Goal: Book appointment/travel/reservation

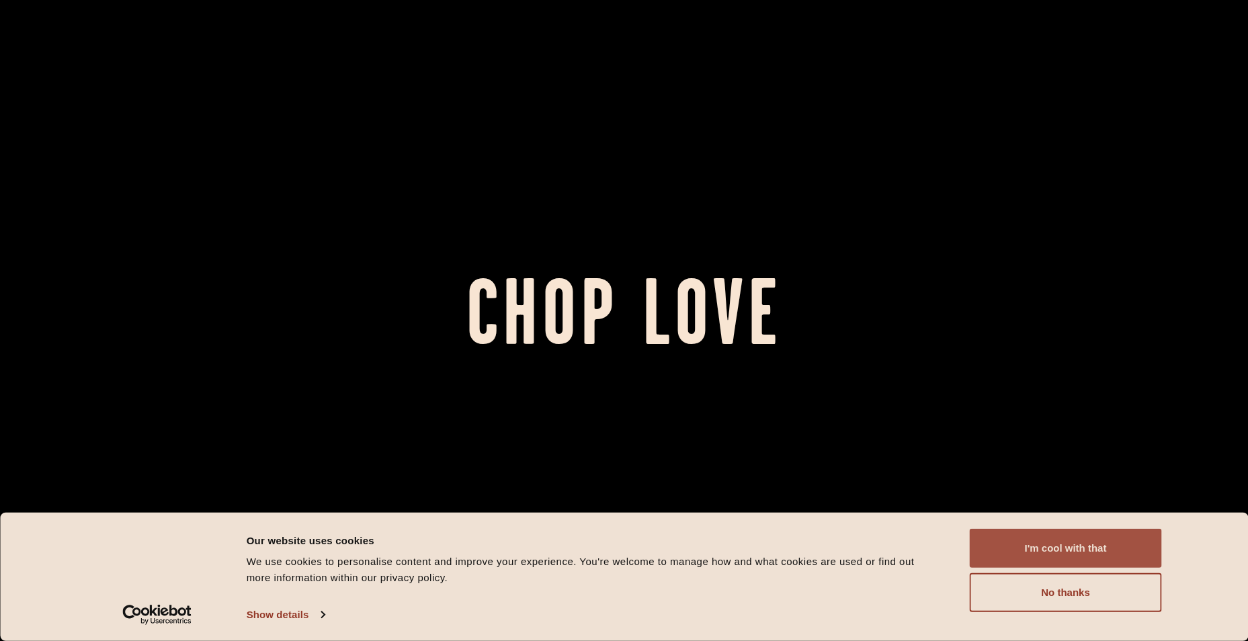
click at [1076, 547] on button "I'm cool with that" at bounding box center [1066, 548] width 192 height 39
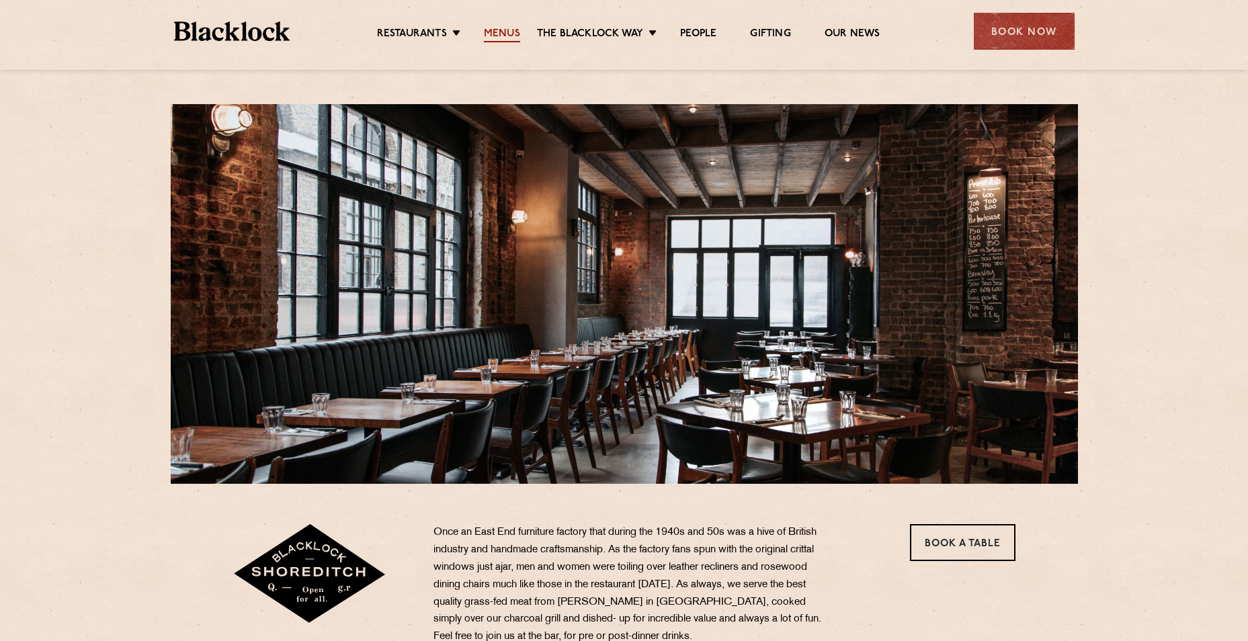
click at [495, 30] on link "Menus" at bounding box center [502, 35] width 36 height 15
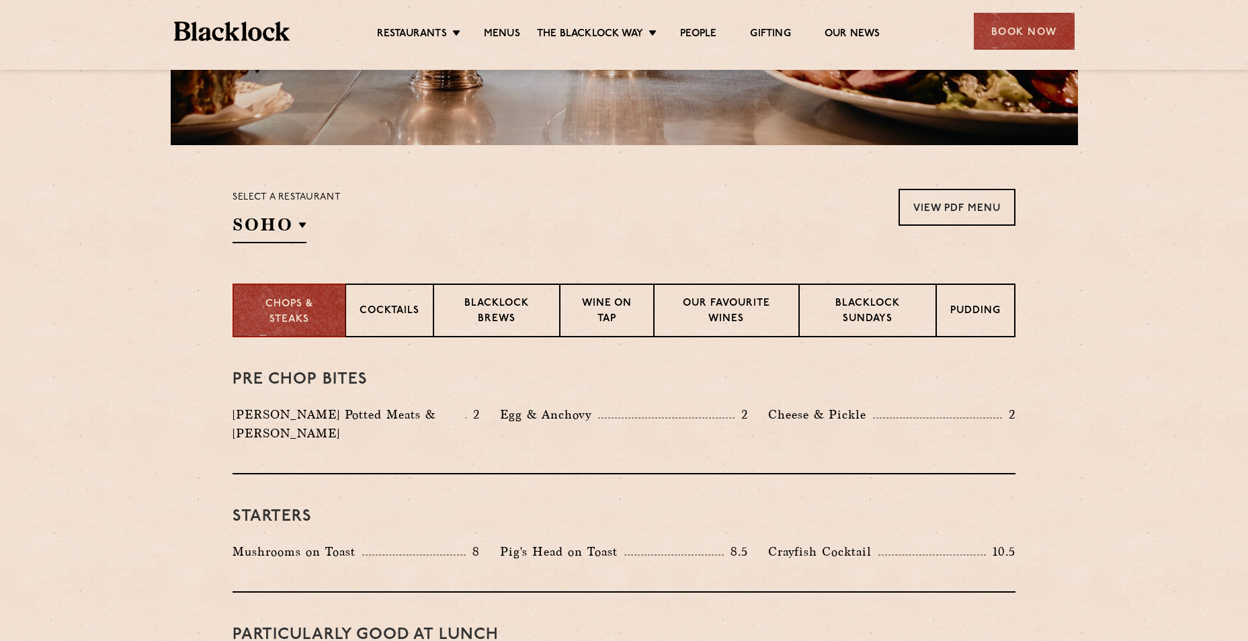
scroll to position [336, 0]
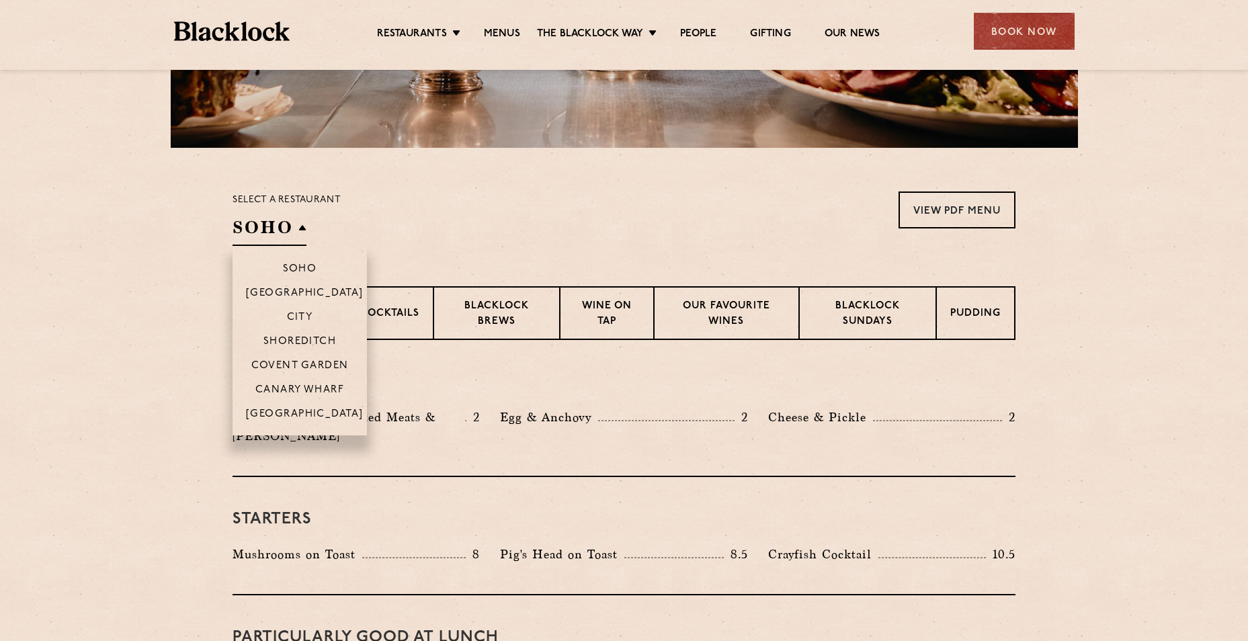
click at [301, 334] on li "Shoreditch" at bounding box center [300, 341] width 134 height 24
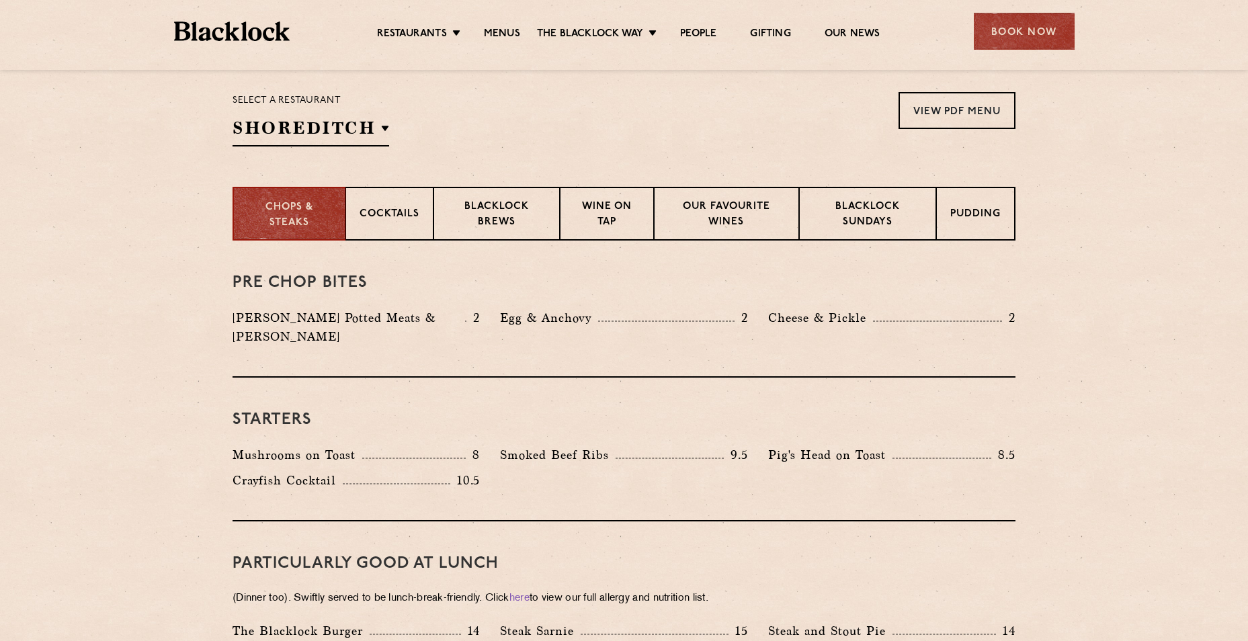
scroll to position [403, 0]
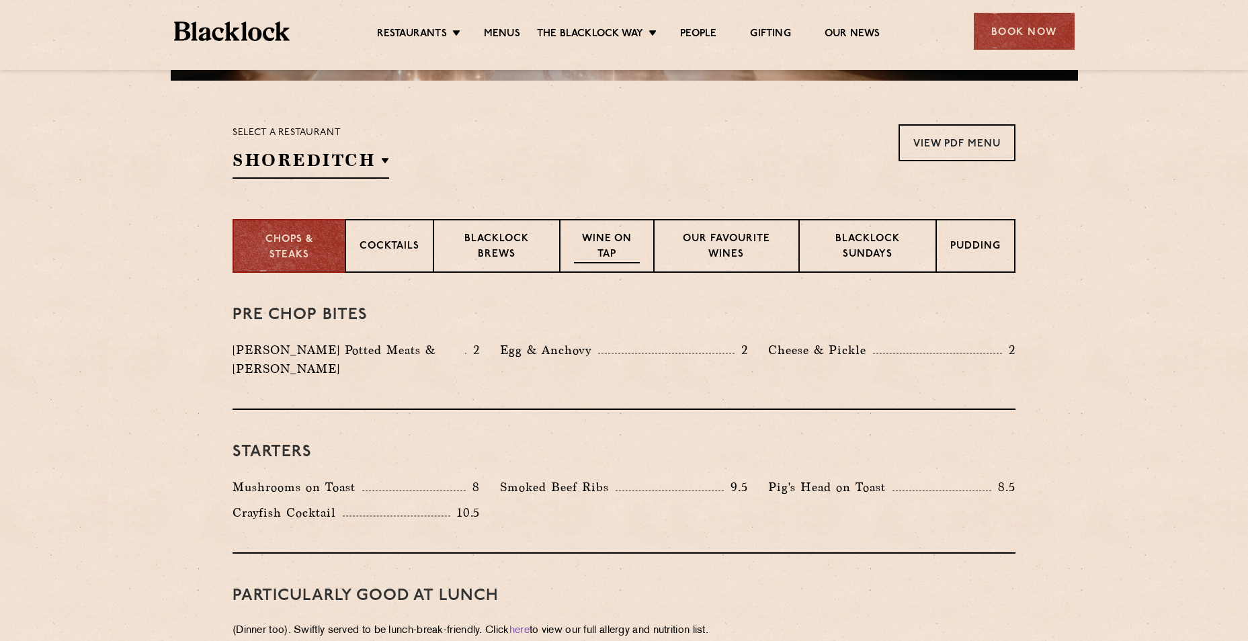
click at [628, 251] on p "Wine on Tap" at bounding box center [607, 248] width 66 height 32
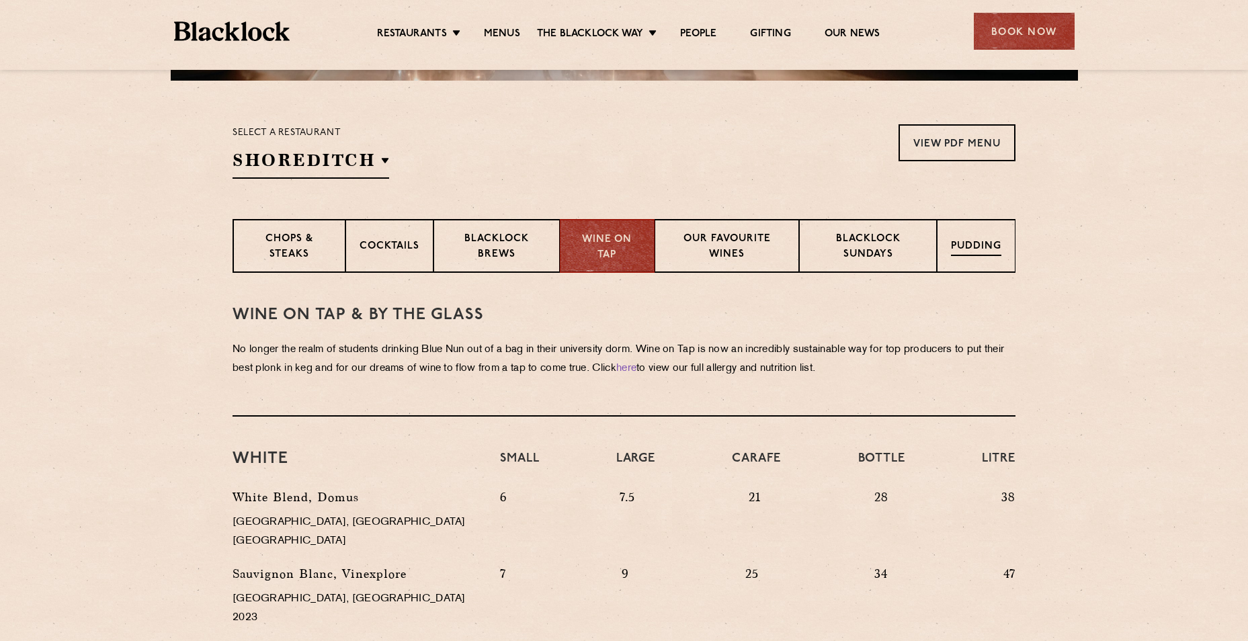
click at [971, 243] on p "Pudding" at bounding box center [976, 247] width 50 height 17
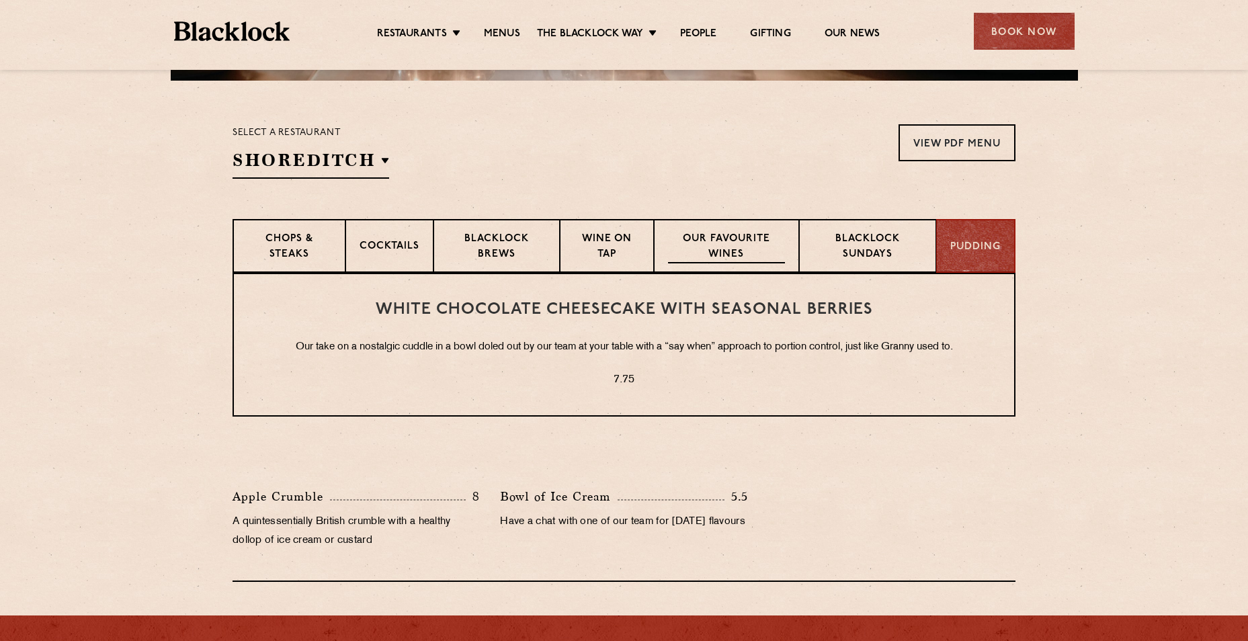
click at [731, 235] on p "Our favourite wines" at bounding box center [726, 248] width 116 height 32
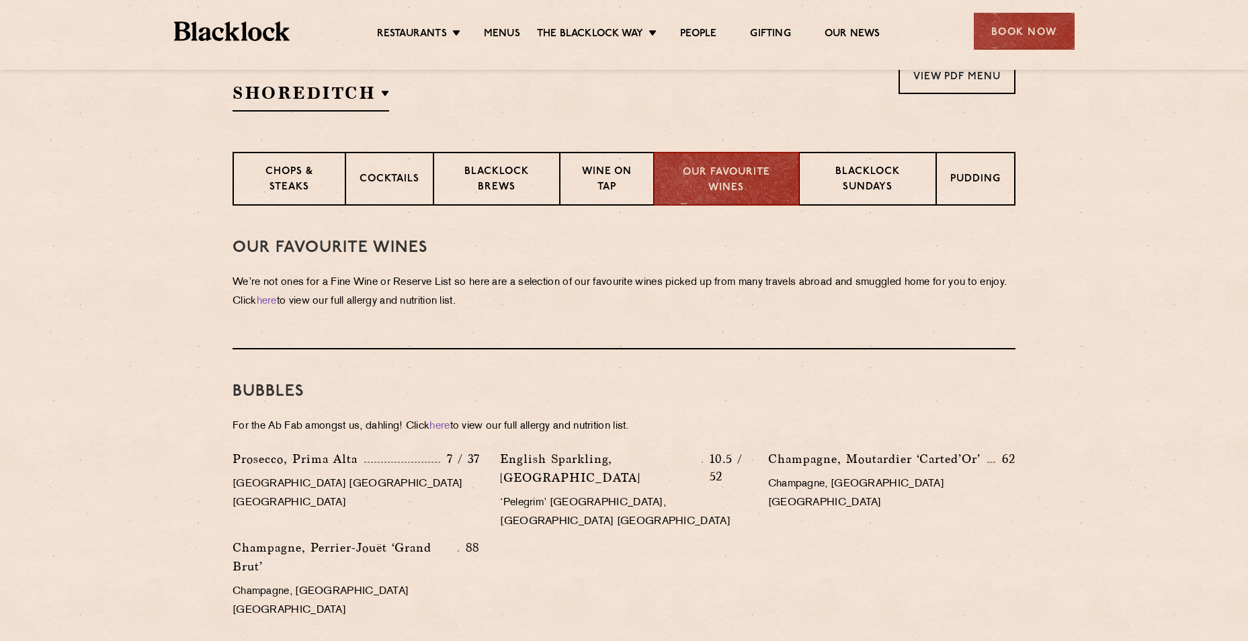
scroll to position [202, 0]
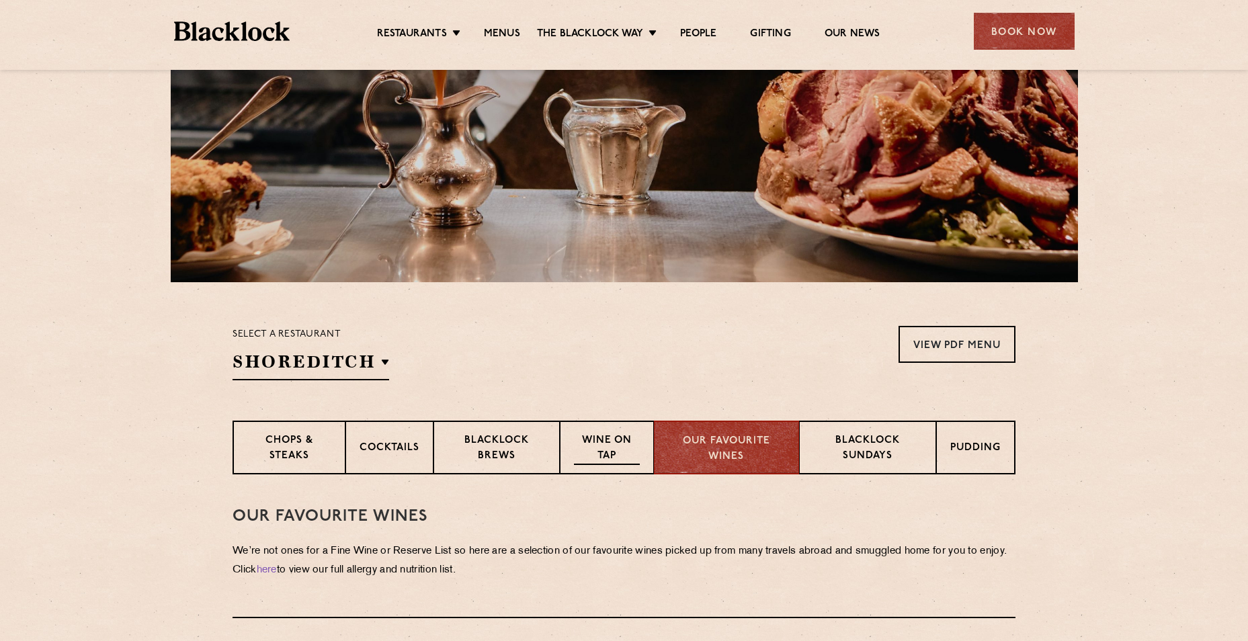
click at [580, 442] on p "Wine on Tap" at bounding box center [607, 450] width 66 height 32
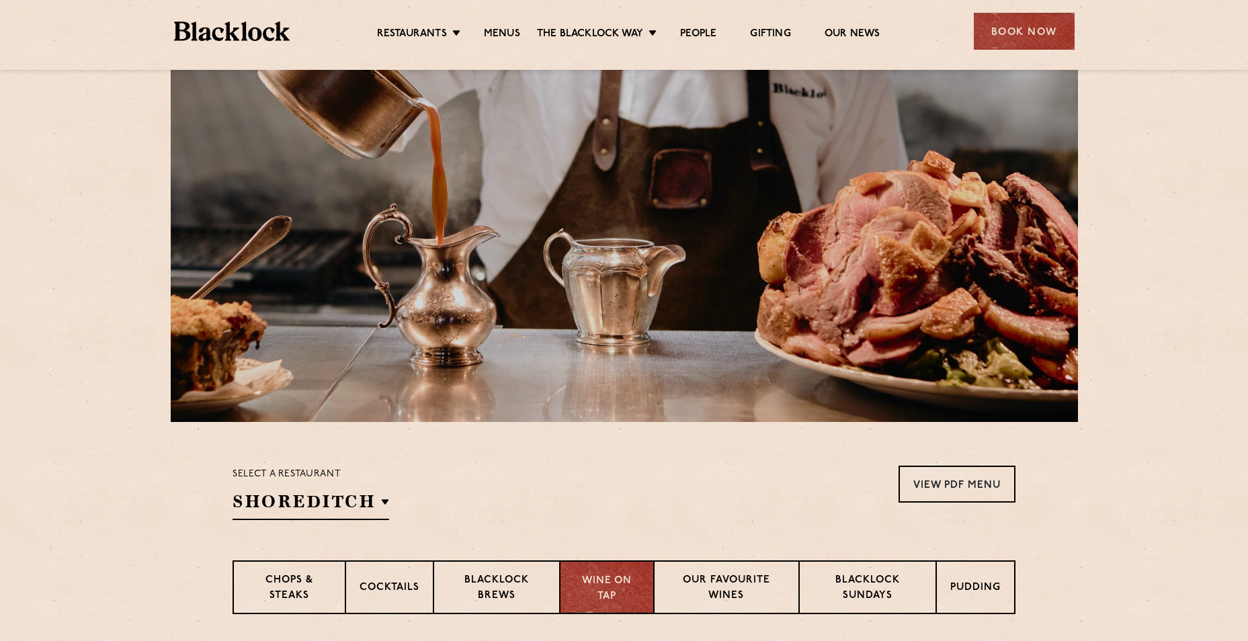
scroll to position [0, 0]
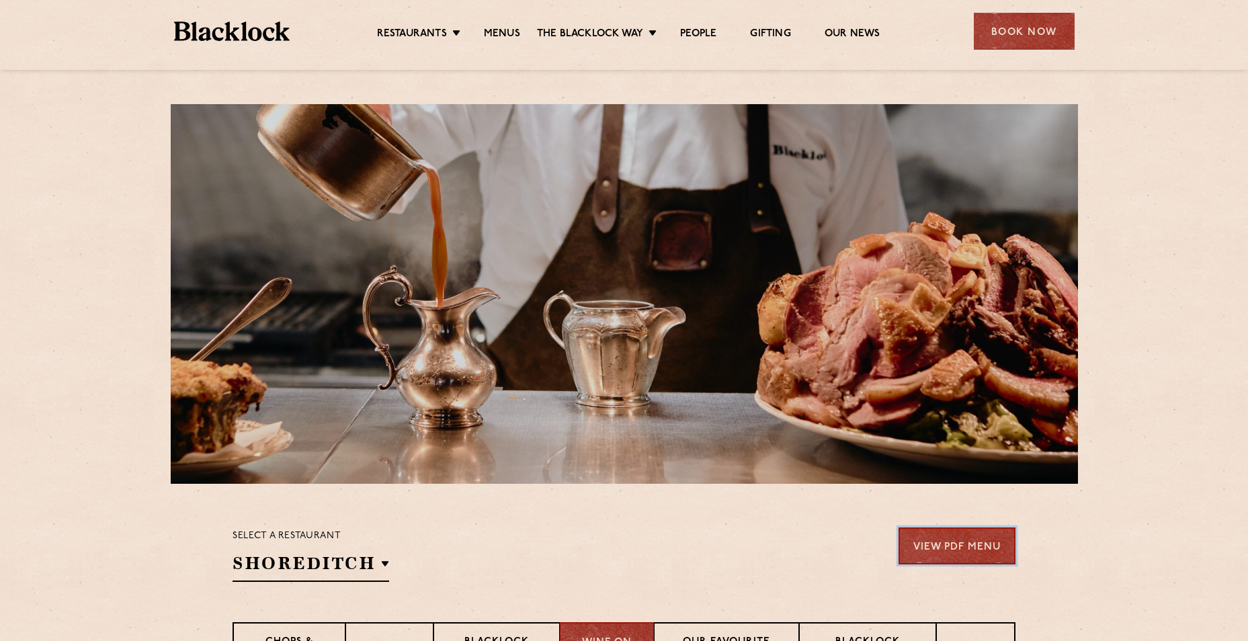
click at [959, 547] on link "View PDF Menu" at bounding box center [957, 546] width 117 height 37
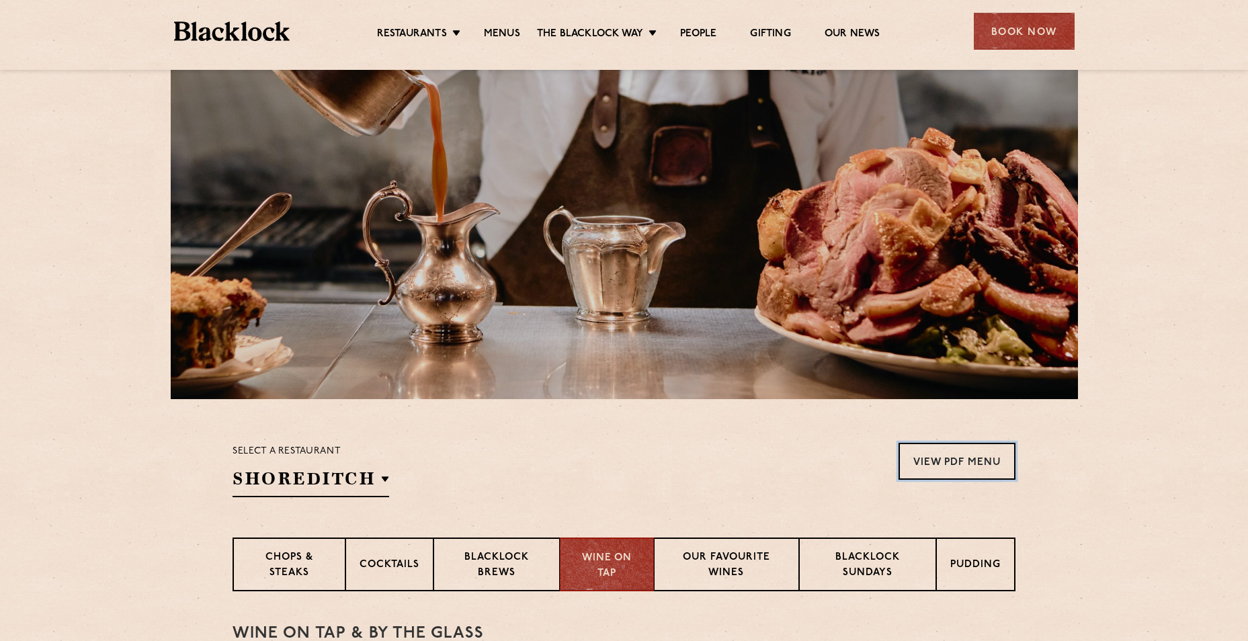
scroll to position [67, 0]
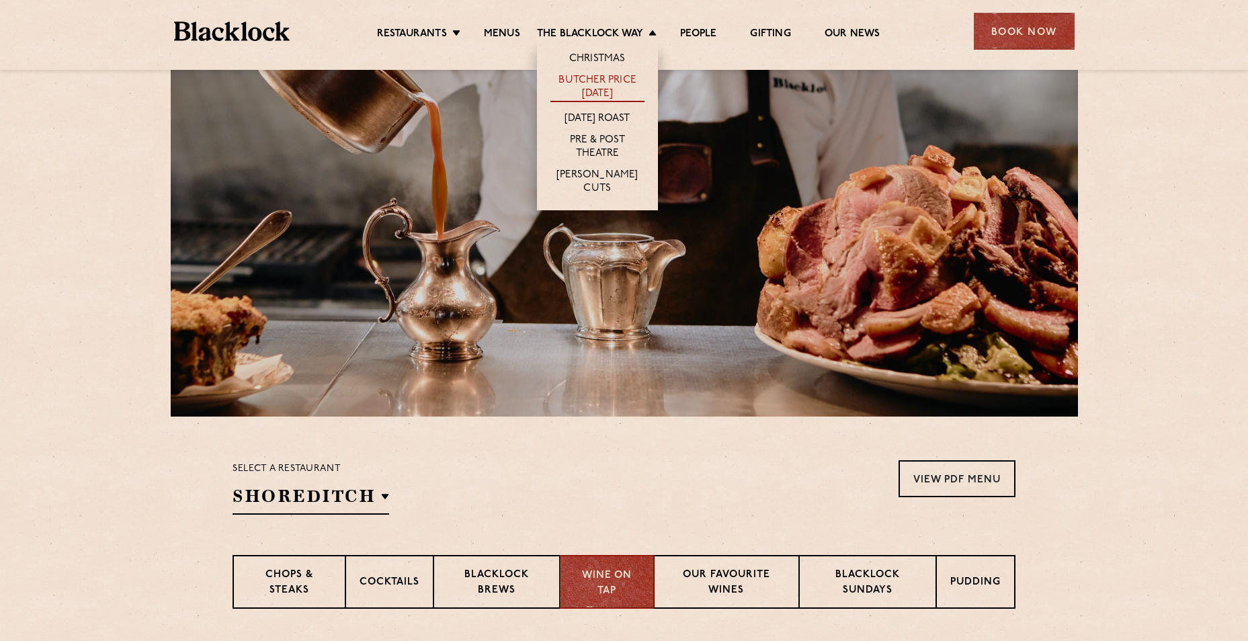
click at [592, 76] on link "Butcher Price [DATE]" at bounding box center [598, 88] width 94 height 28
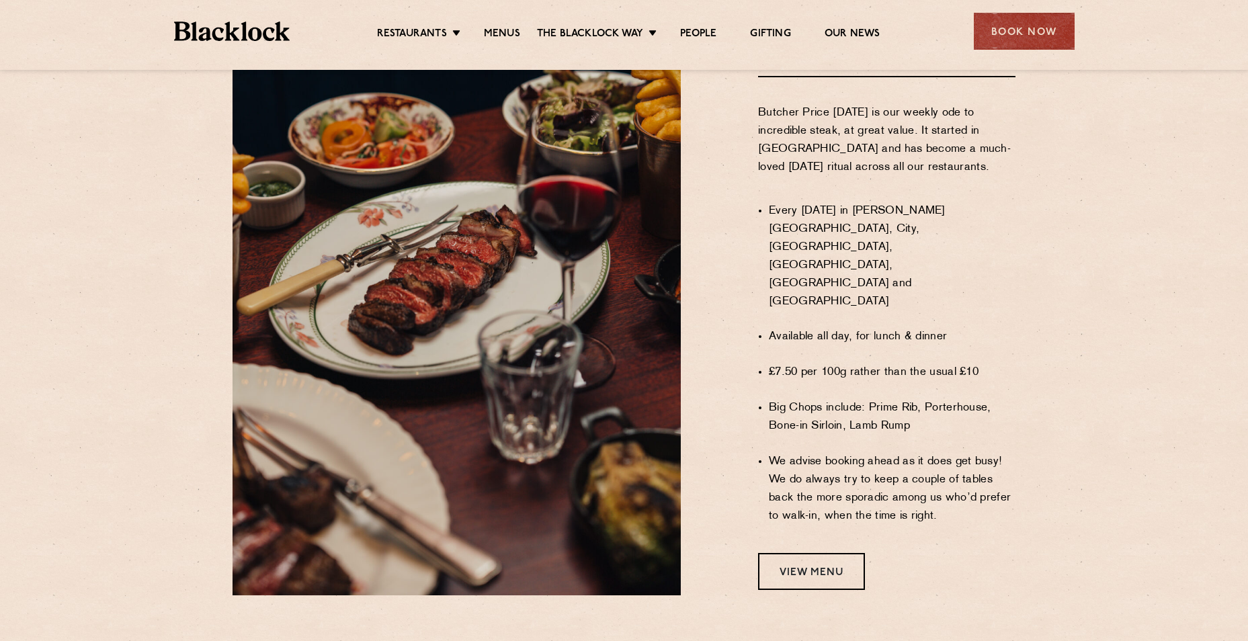
scroll to position [874, 0]
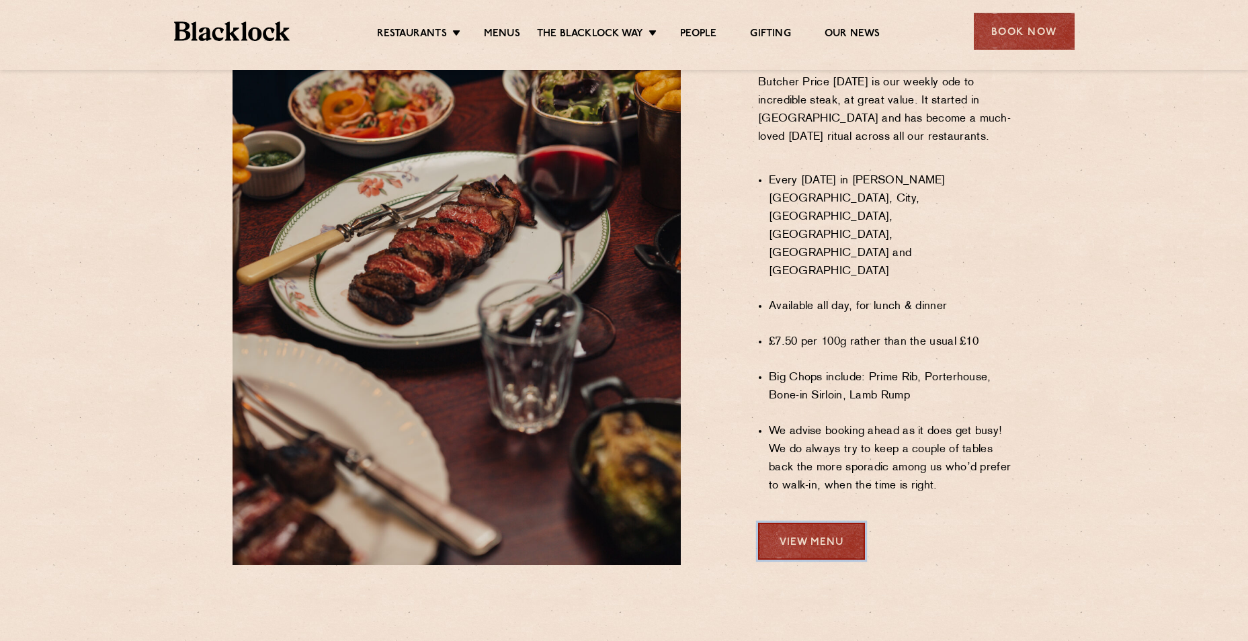
click at [818, 523] on link "View Menu" at bounding box center [811, 541] width 107 height 37
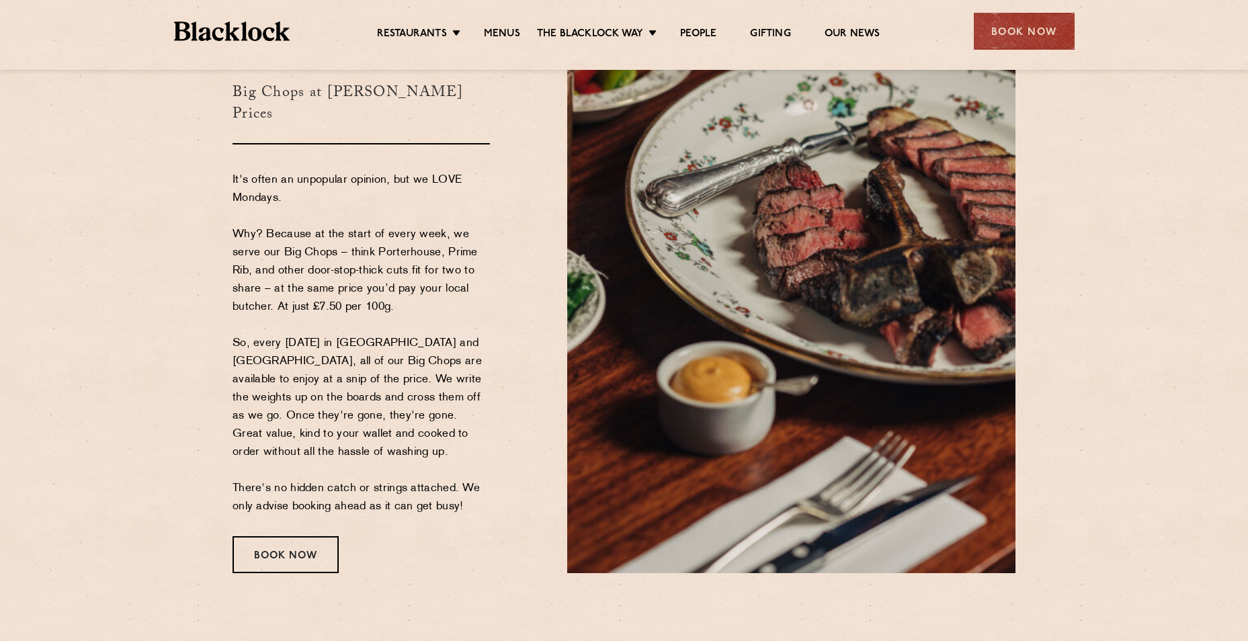
scroll to position [202, 0]
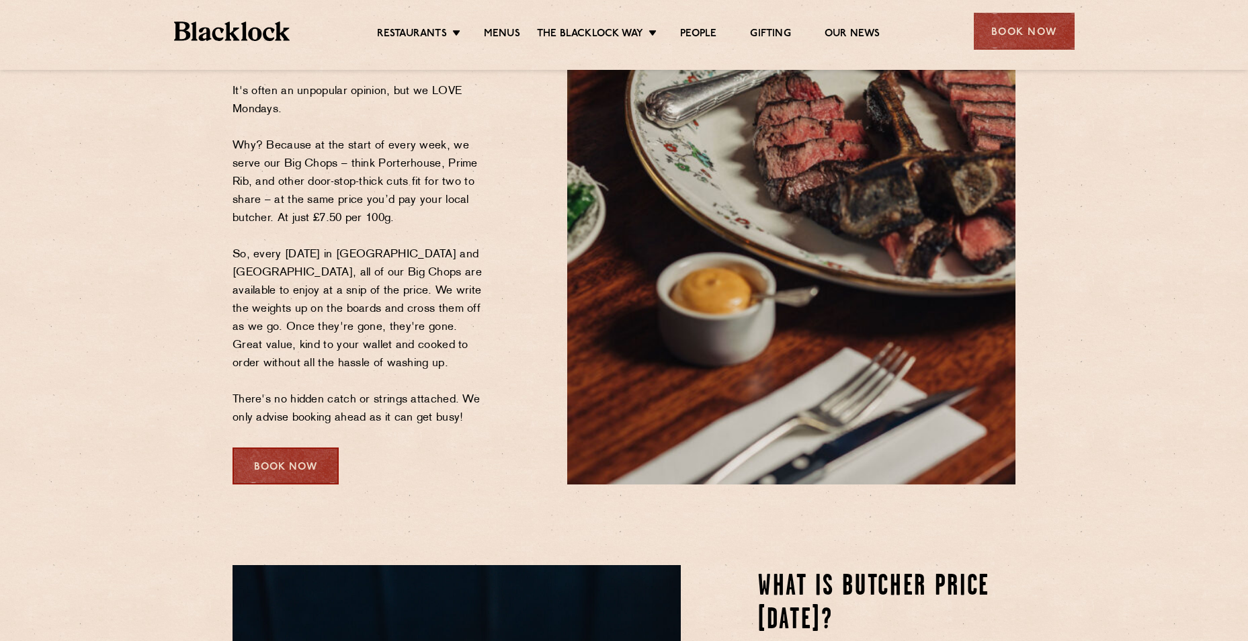
click at [300, 471] on div "Book Now" at bounding box center [286, 466] width 106 height 37
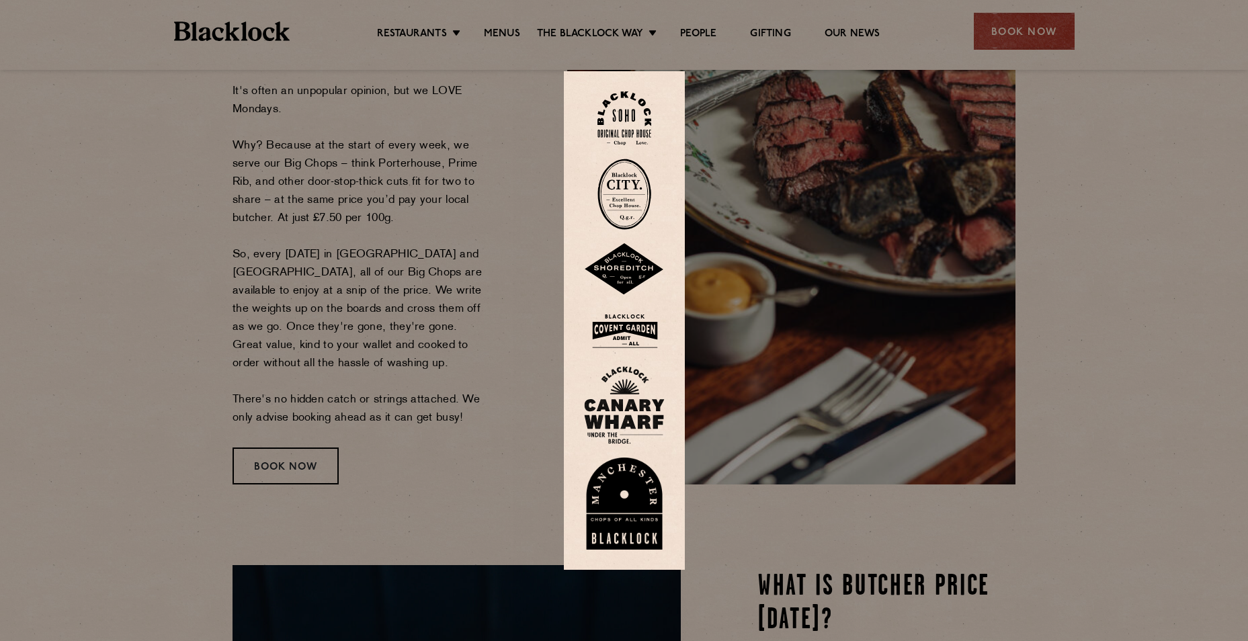
click at [629, 272] on img at bounding box center [624, 269] width 81 height 52
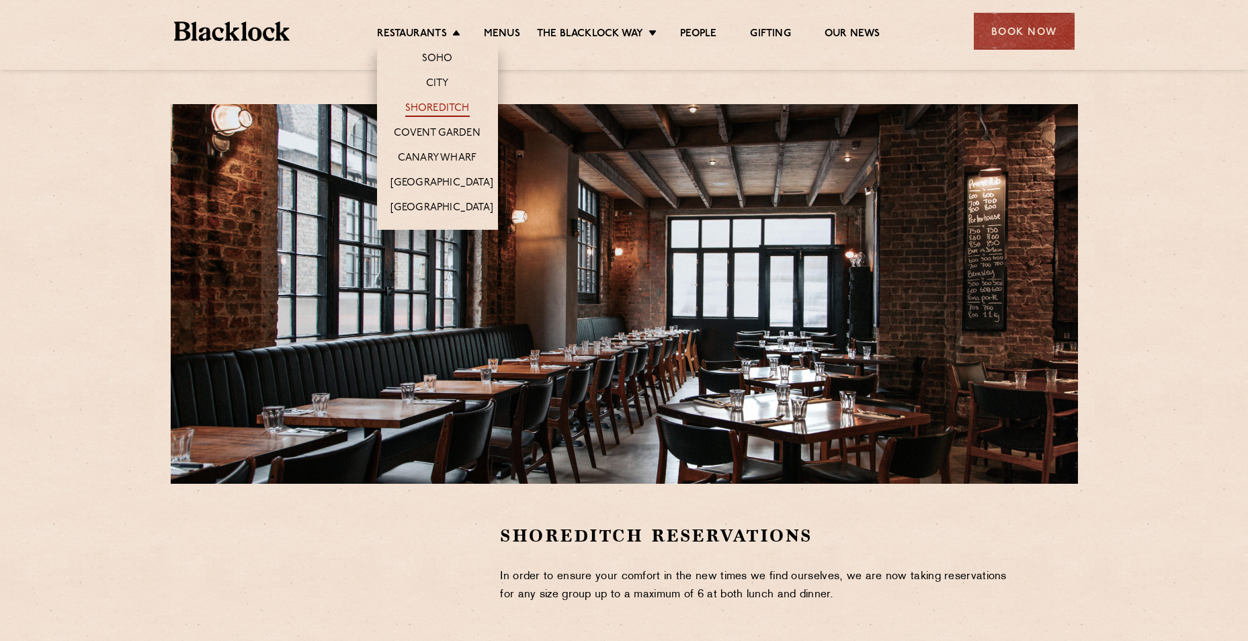
click at [436, 103] on link "Shoreditch" at bounding box center [437, 109] width 65 height 15
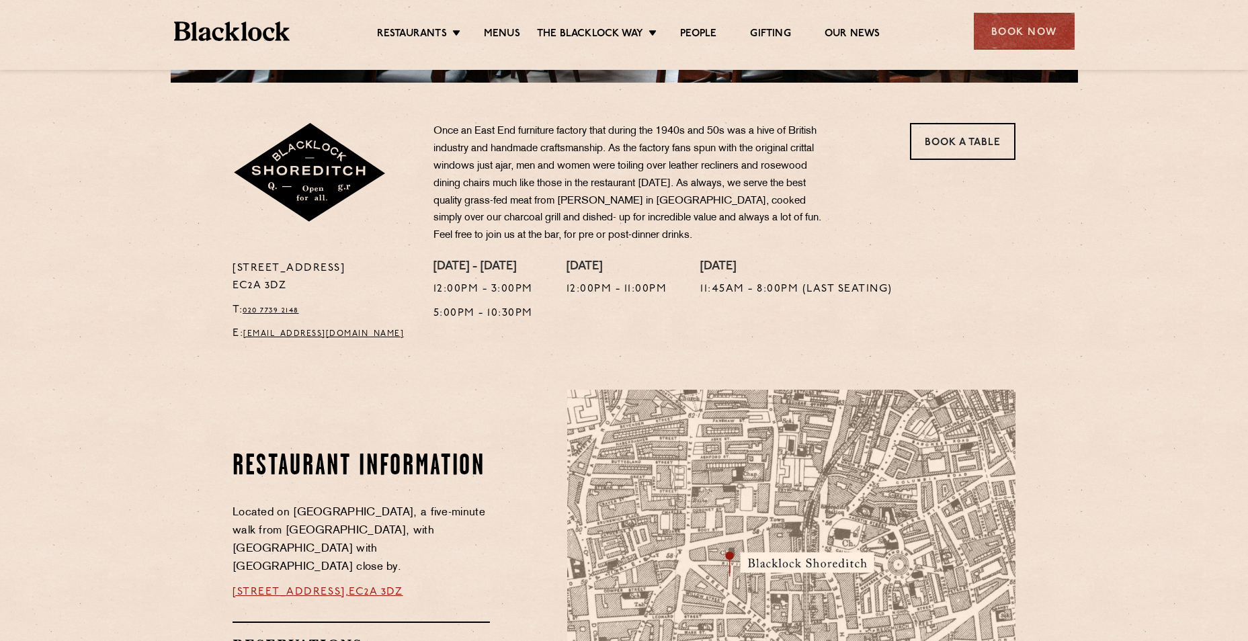
scroll to position [538, 0]
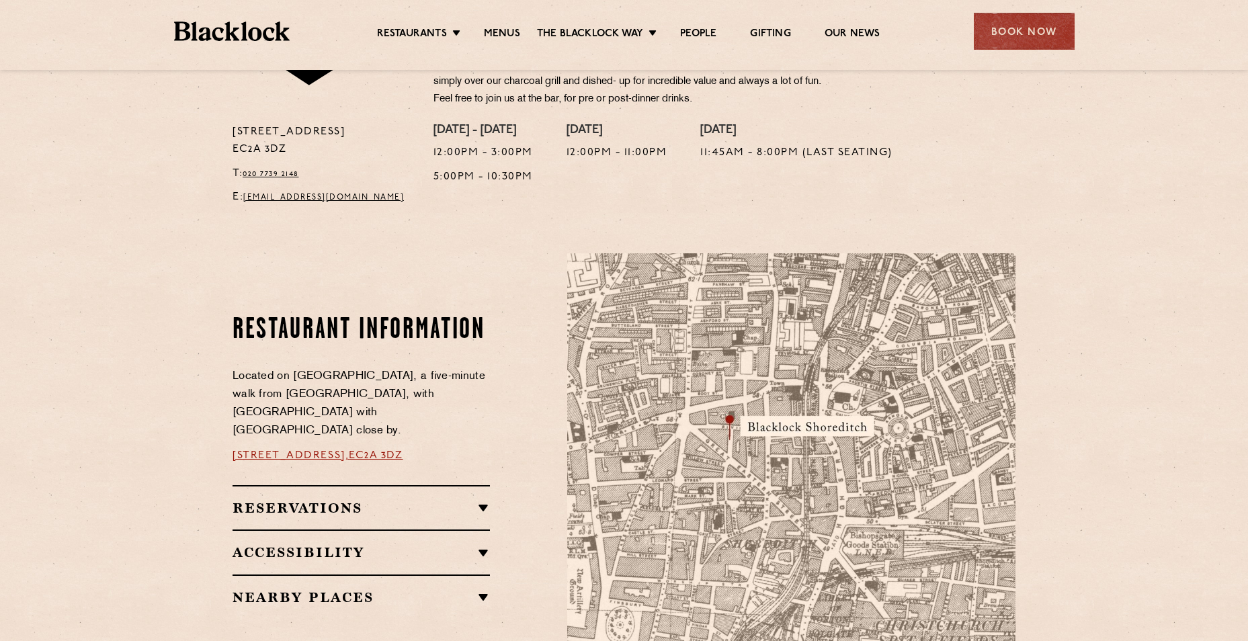
click at [703, 419] on img at bounding box center [791, 489] width 448 height 472
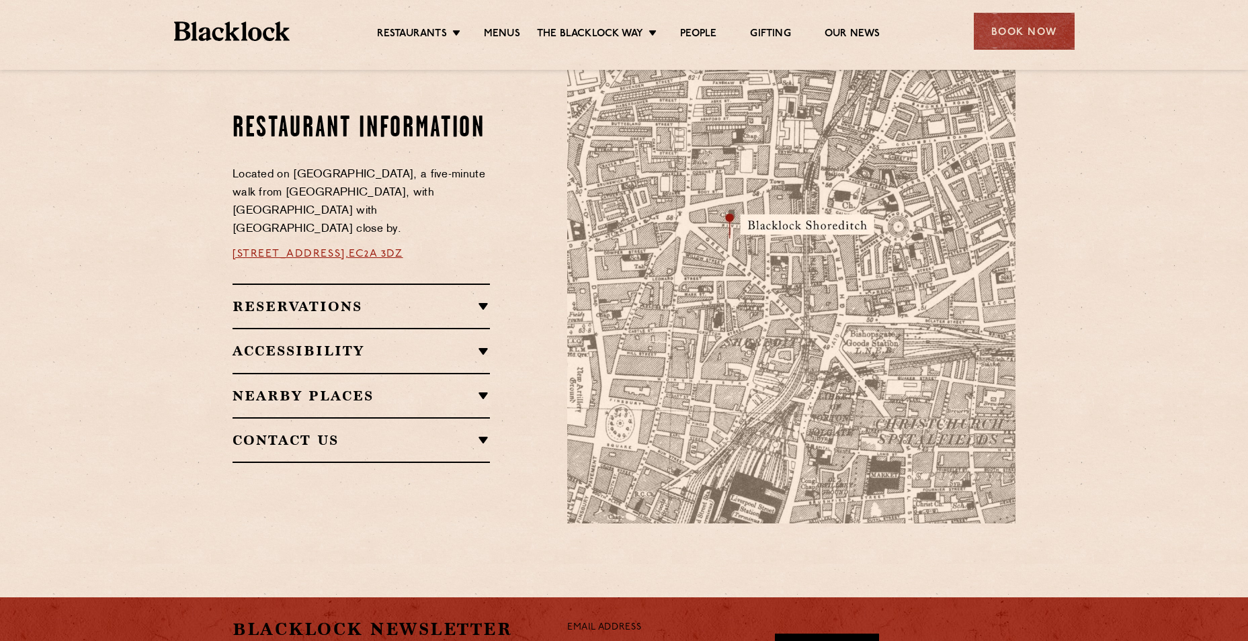
scroll to position [672, 0]
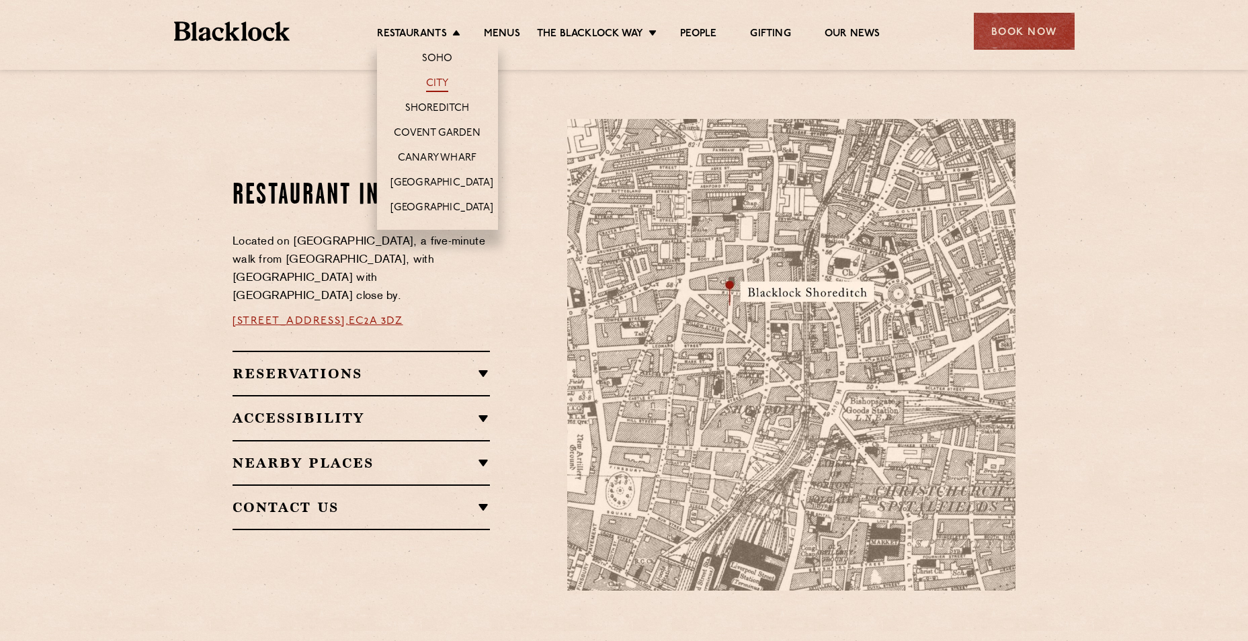
click at [430, 82] on link "City" at bounding box center [437, 84] width 23 height 15
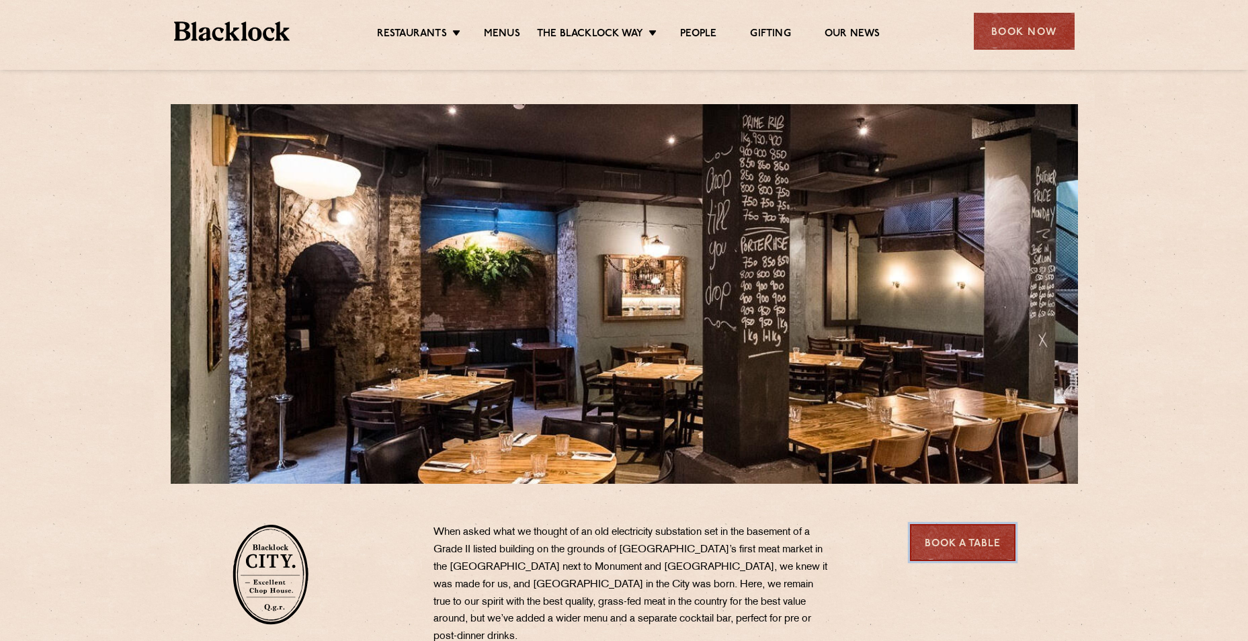
click at [951, 544] on link "Book a Table" at bounding box center [963, 542] width 106 height 37
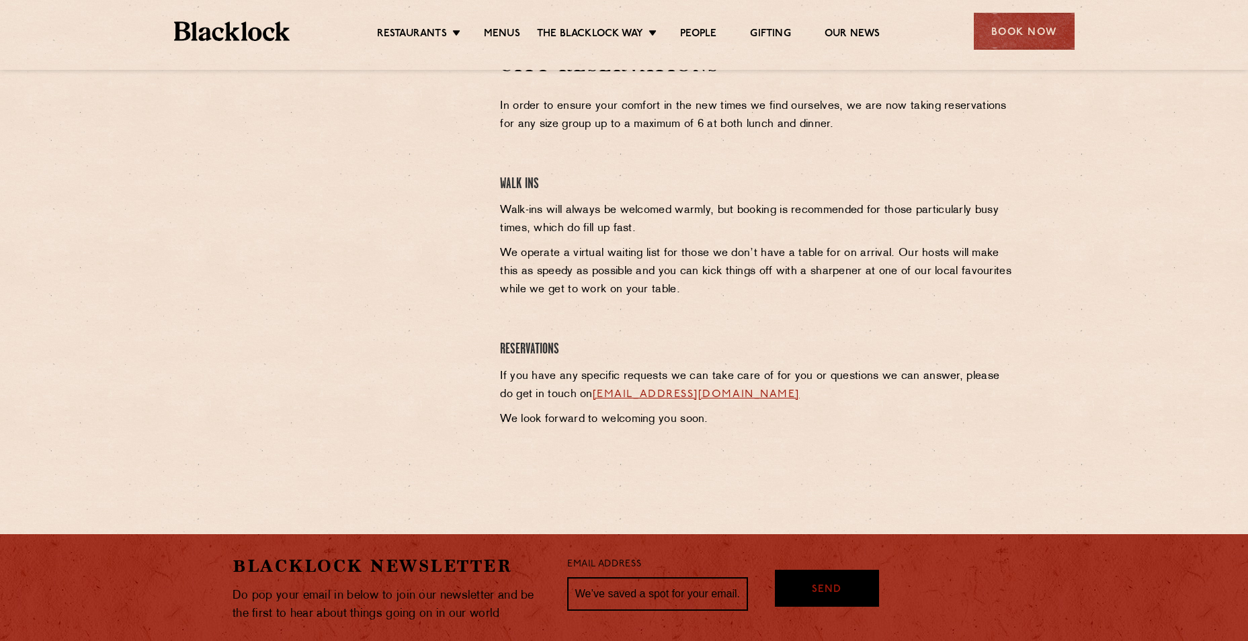
scroll to position [67, 0]
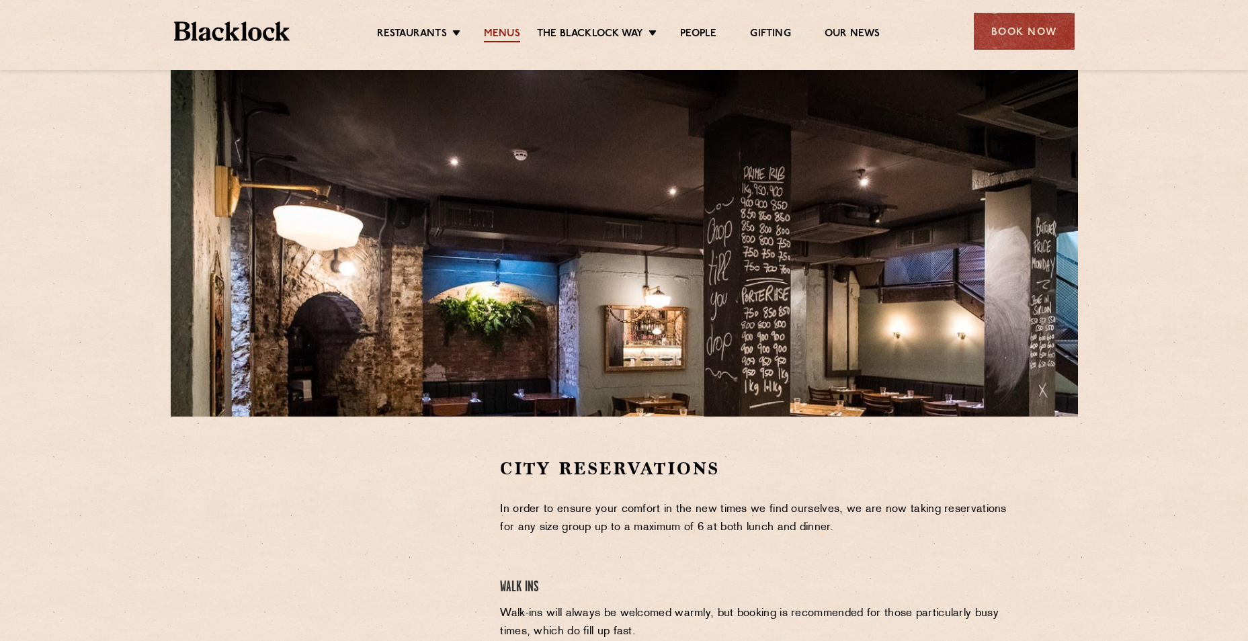
click at [502, 30] on link "Menus" at bounding box center [502, 35] width 36 height 15
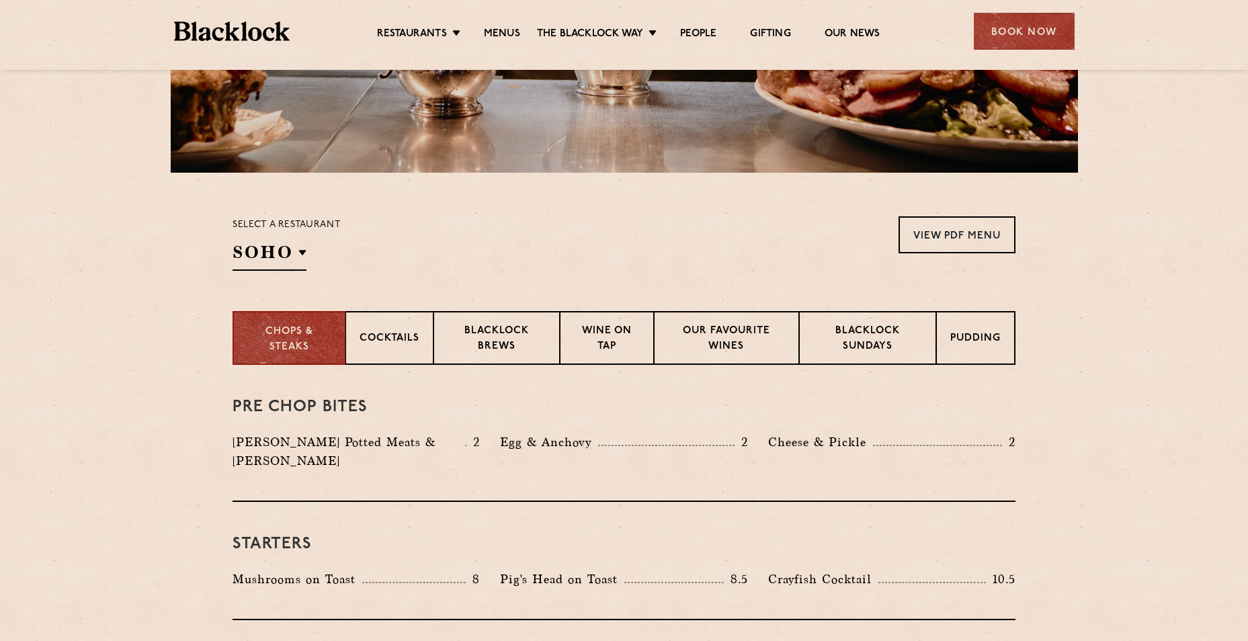
scroll to position [336, 0]
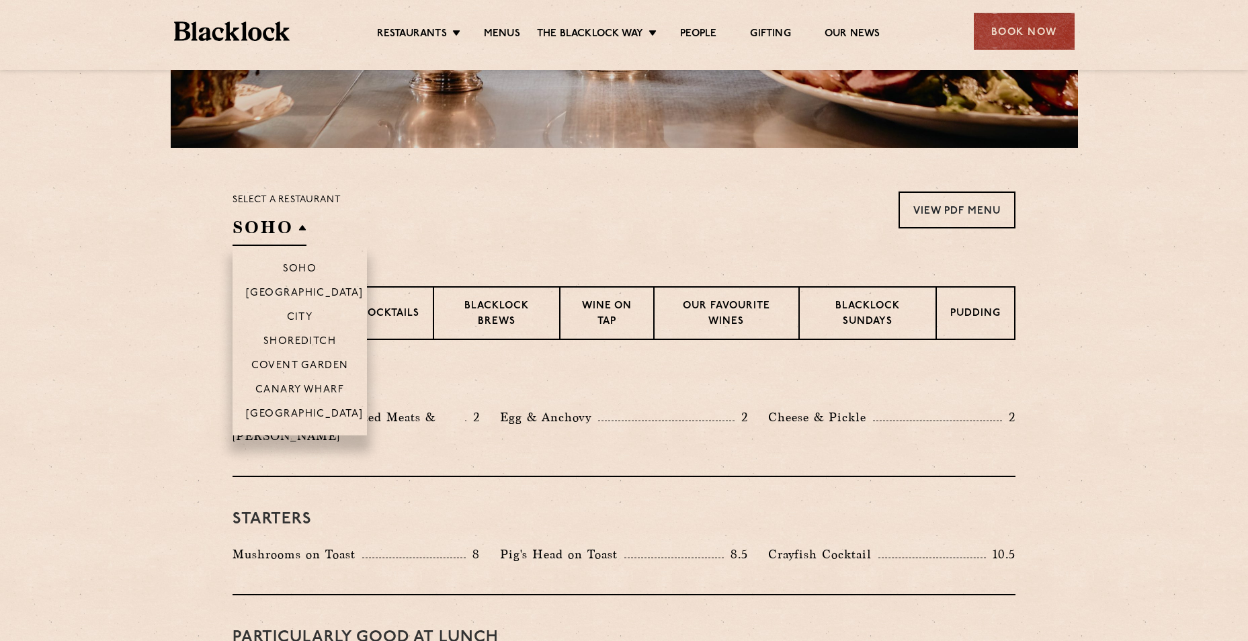
click at [303, 225] on h2 "SOHO" at bounding box center [270, 231] width 74 height 30
click at [302, 309] on li "City" at bounding box center [300, 317] width 134 height 24
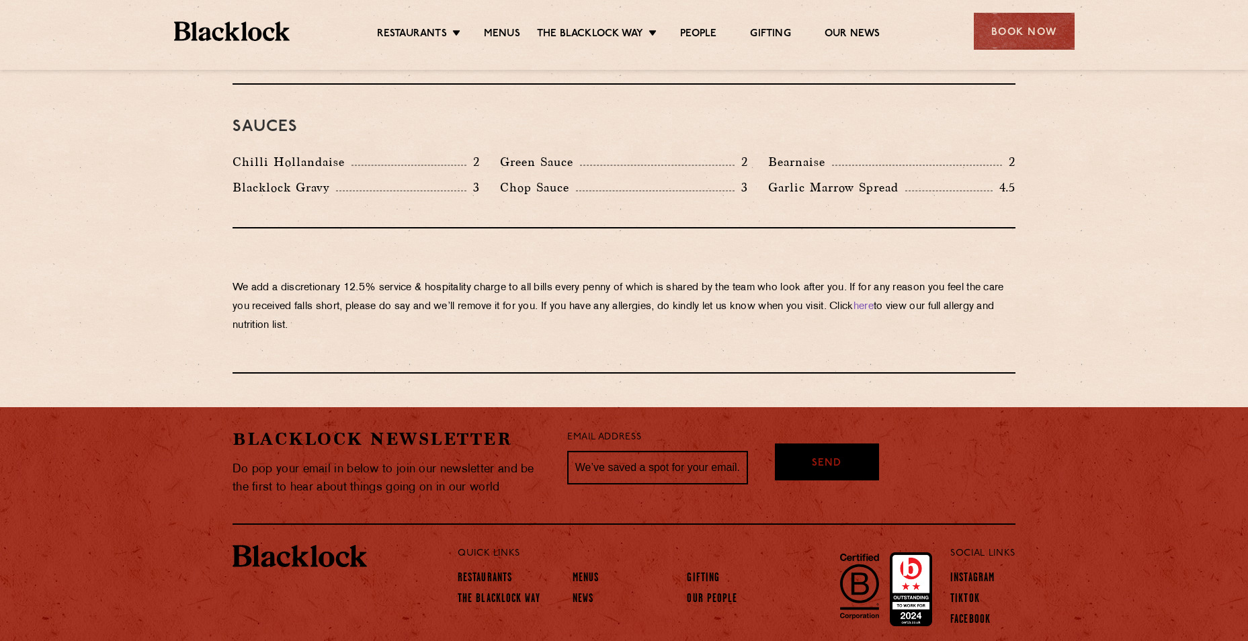
scroll to position [2283, 0]
